Goal: Task Accomplishment & Management: Use online tool/utility

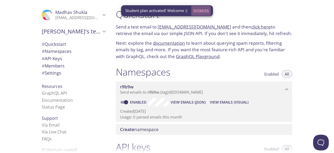
click at [203, 10] on span "Dismiss" at bounding box center [200, 10] width 15 height 7
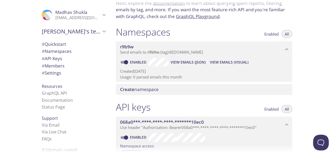
scroll to position [45, 0]
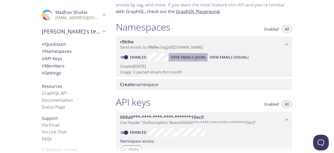
click at [192, 57] on span "View Emails (JSON)" at bounding box center [188, 57] width 35 height 6
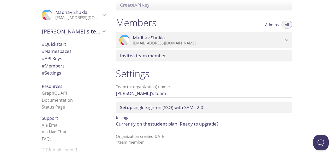
scroll to position [218, 0]
click at [208, 97] on div "Team (or organization) name: Madhav's team Save" at bounding box center [204, 90] width 176 height 17
click at [212, 96] on input "Madhav's team" at bounding box center [196, 93] width 160 height 9
click at [198, 80] on div "Settings Team (or organization) name: Madhav's team Save Setup single-sign-on (…" at bounding box center [204, 105] width 185 height 83
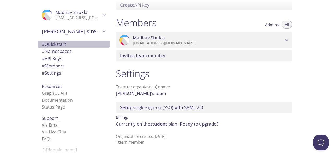
click at [55, 42] on span "# Quickstart" at bounding box center [54, 44] width 24 height 6
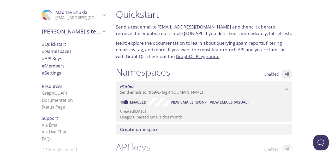
drag, startPoint x: 157, startPoint y: 27, endPoint x: 222, endPoint y: 28, distance: 65.3
click at [222, 28] on p "Send a test email to r9b9w.test@inbox.testmail.app and then click here to retri…" at bounding box center [204, 29] width 176 height 13
copy p "r9b9w.test@inbox.testmail.app"
click at [237, 39] on div "Quickstart Send a test email to r9b9w.test@inbox.testmail.app and then click he…" at bounding box center [204, 34] width 185 height 58
click at [255, 28] on link "click here" at bounding box center [261, 27] width 20 height 6
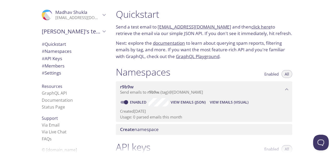
click at [252, 26] on link "click here" at bounding box center [261, 27] width 20 height 6
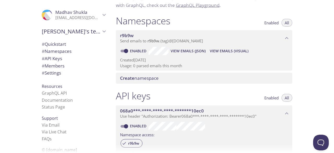
scroll to position [51, 0]
click at [127, 52] on input "Enabled" at bounding box center [126, 51] width 19 height 6
checkbox input "false"
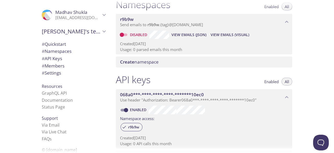
scroll to position [68, 0]
click at [129, 107] on input "Enabled" at bounding box center [126, 110] width 19 height 6
checkbox input "false"
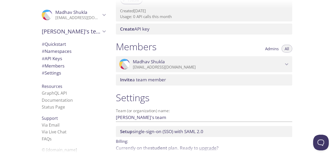
scroll to position [196, 0]
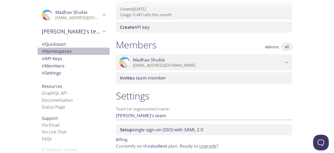
click at [63, 48] on span "# Namespaces" at bounding box center [57, 51] width 30 height 6
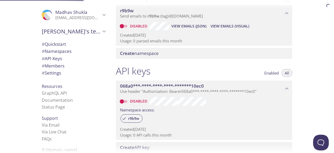
scroll to position [66, 0]
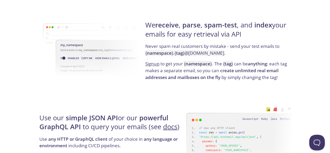
scroll to position [406, 0]
